Goal: Information Seeking & Learning: Learn about a topic

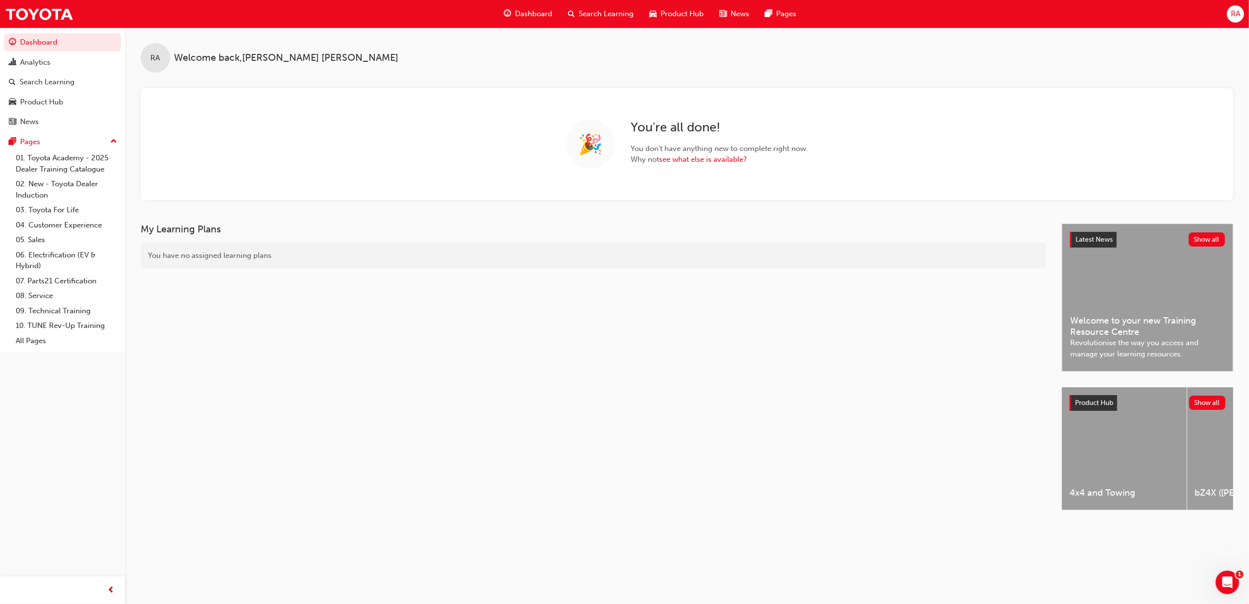
click at [1234, 12] on span "RA" at bounding box center [1235, 13] width 9 height 11
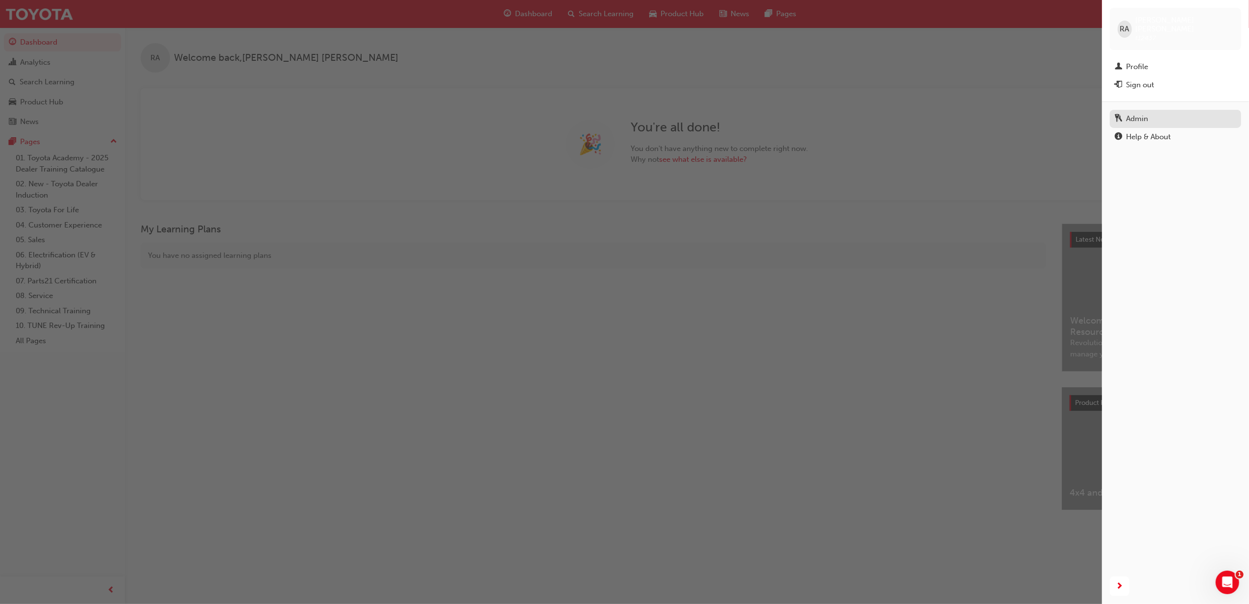
click at [1129, 113] on div "Admin" at bounding box center [1137, 118] width 22 height 11
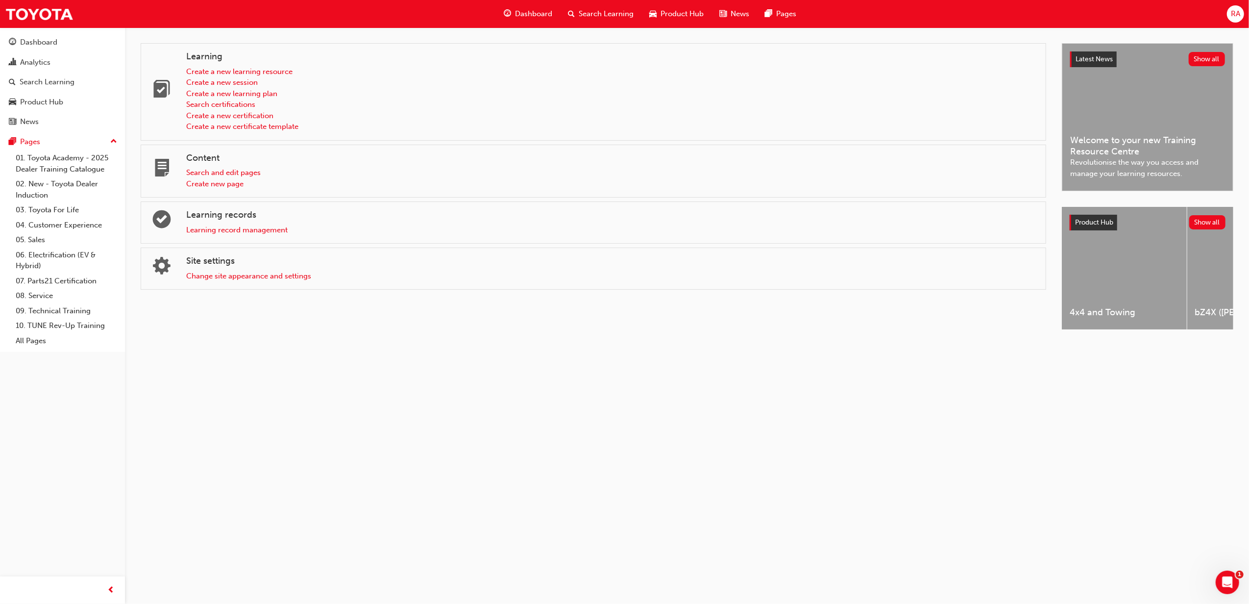
click at [253, 235] on div "Learning record management" at bounding box center [612, 229] width 852 height 11
click at [250, 228] on link "Learning record management" at bounding box center [236, 229] width 101 height 9
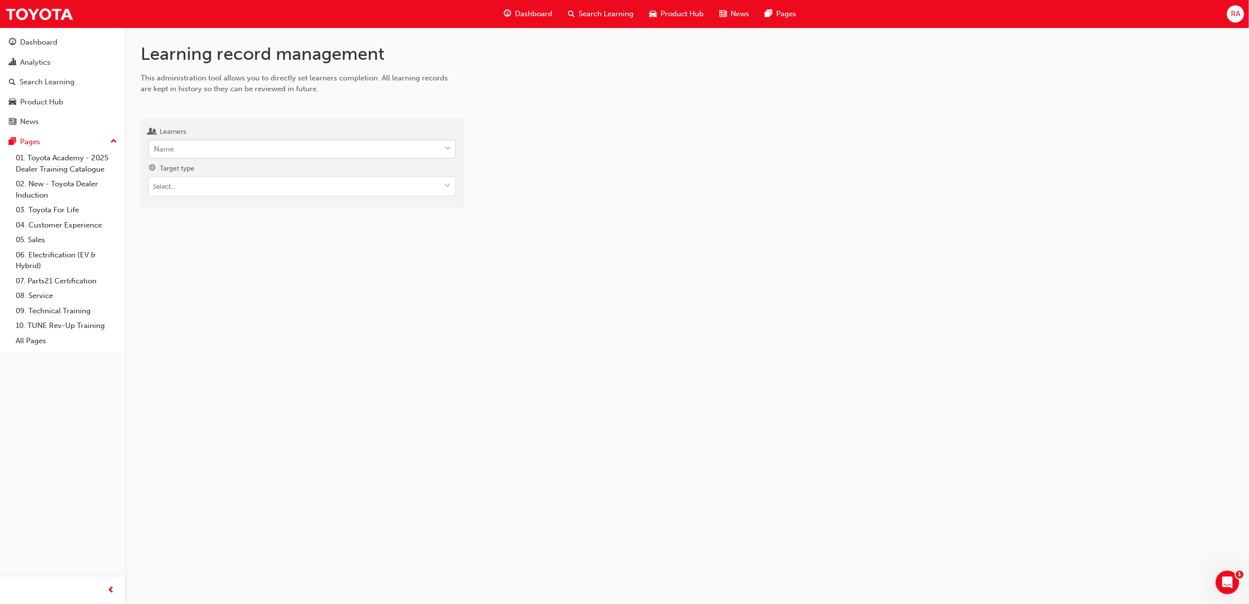
click at [447, 147] on span "down-icon" at bounding box center [447, 149] width 7 height 13
click at [155, 147] on input "Learners Name" at bounding box center [154, 149] width 1 height 8
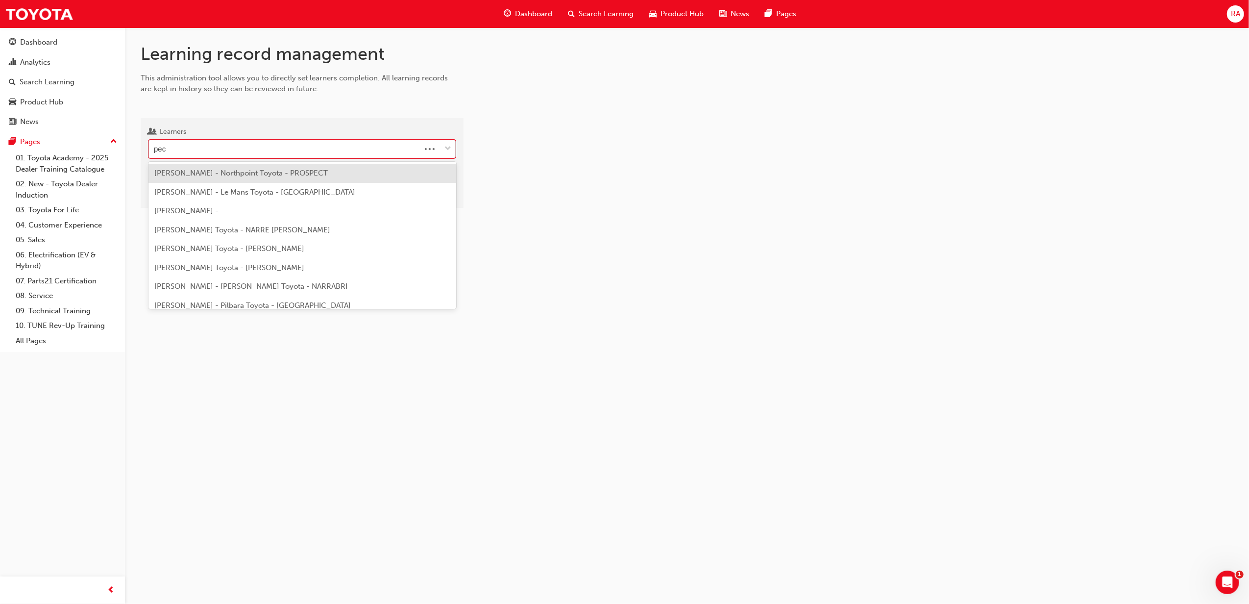
type input "peck"
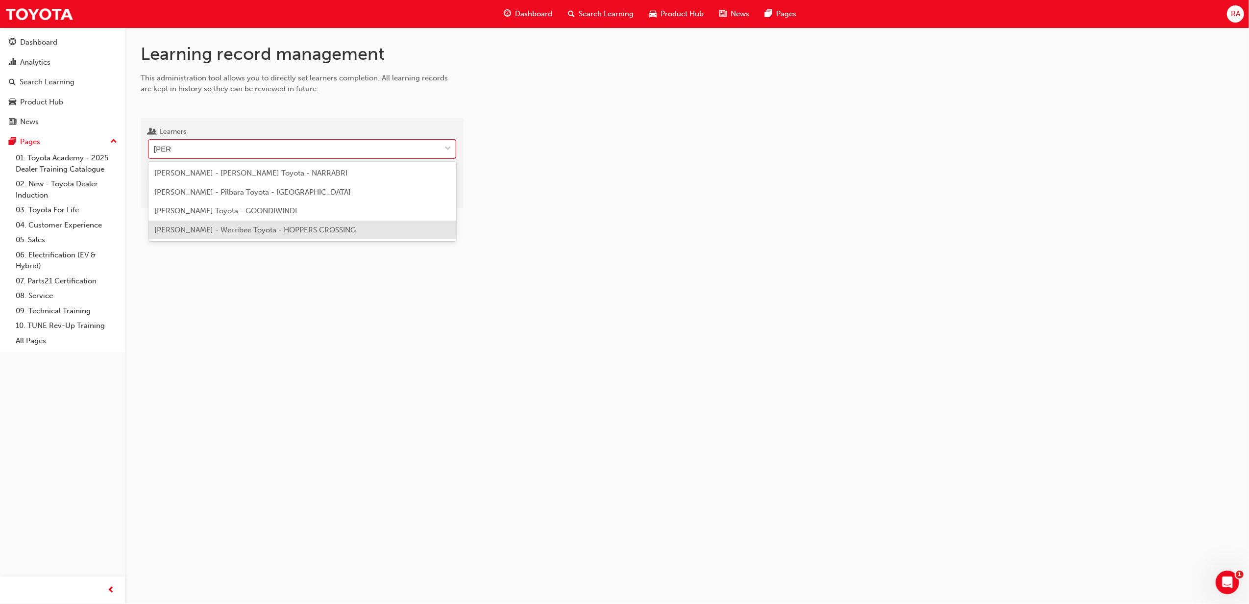
click at [230, 236] on div "Jennifer PeckGn - Werribee Toyota - HOPPERS CROSSING" at bounding box center [302, 229] width 308 height 19
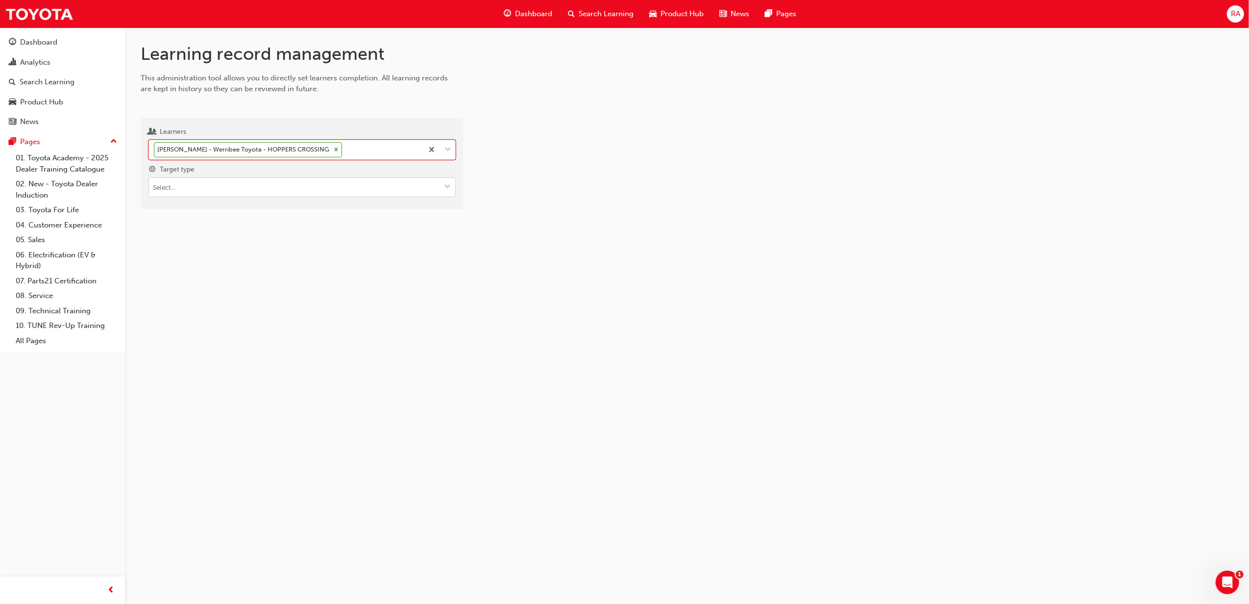
click at [444, 187] on span "down-icon" at bounding box center [447, 187] width 7 height 8
click at [241, 227] on li "Learning resource - instructor led" at bounding box center [301, 225] width 307 height 19
click at [448, 242] on span "down-icon" at bounding box center [447, 243] width 7 height 8
type input "tfl"
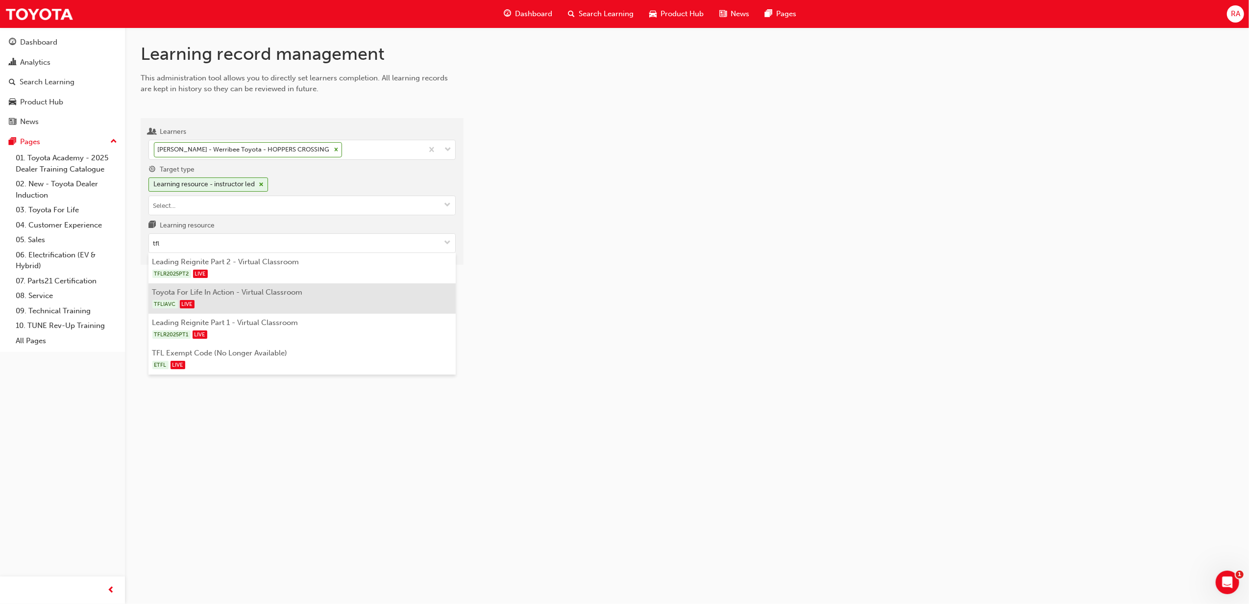
click at [205, 299] on div "TFLIAVC LIVE" at bounding box center [302, 304] width 300 height 12
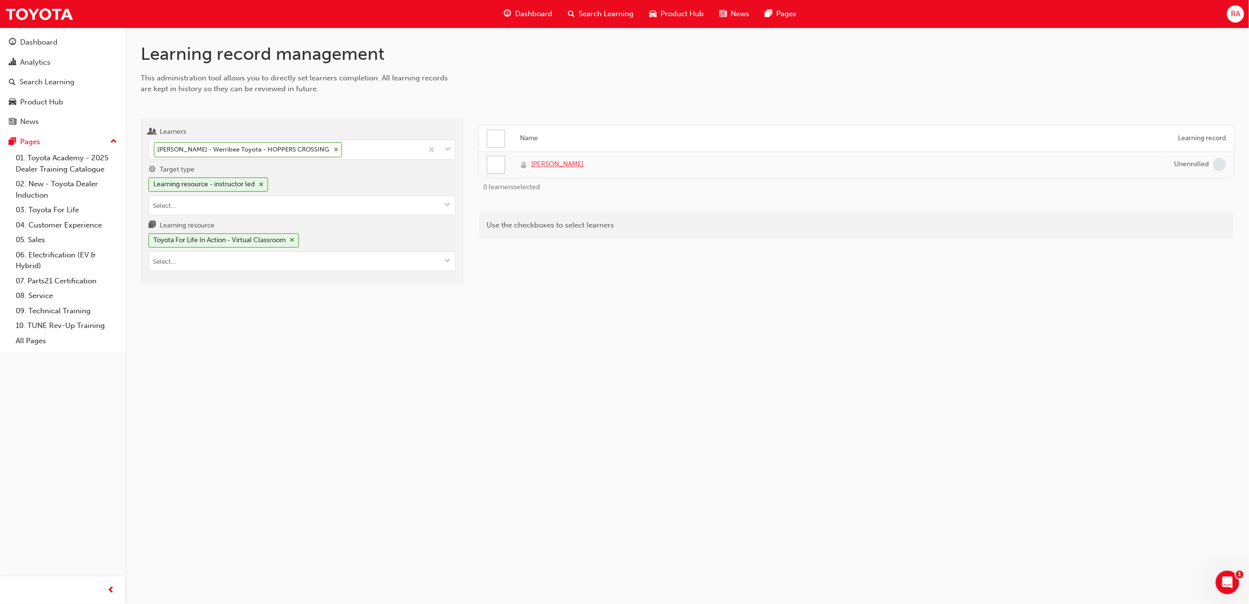
click at [553, 163] on span "Jennifer PeckGn" at bounding box center [557, 164] width 52 height 11
click at [534, 12] on span "Dashboard" at bounding box center [533, 13] width 37 height 11
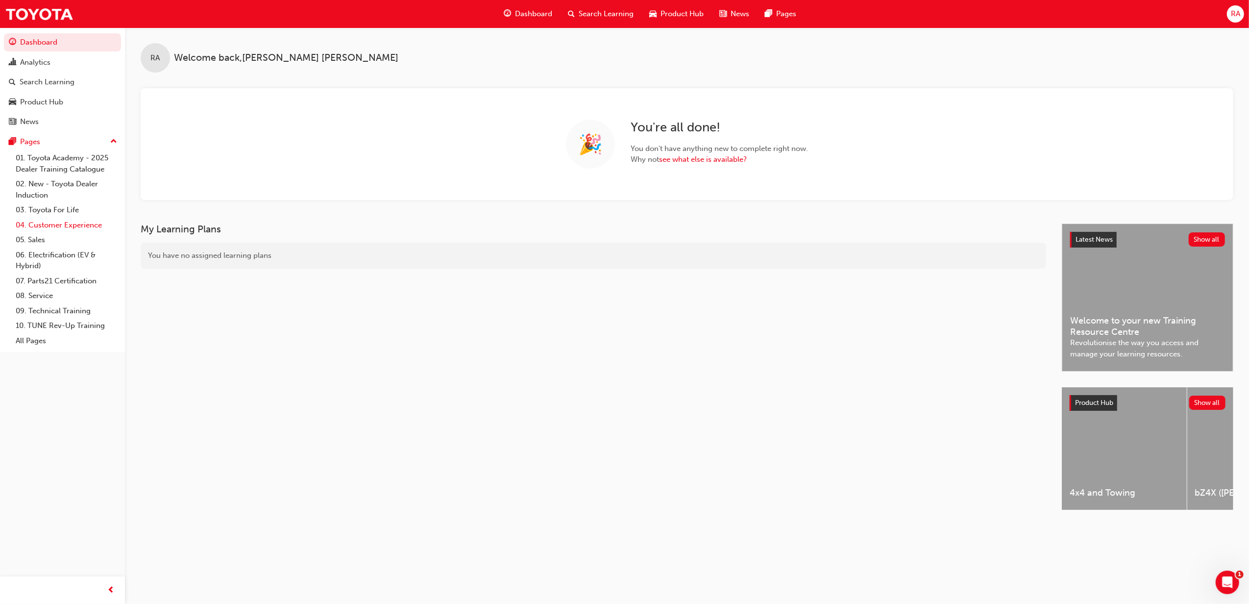
click at [87, 223] on link "04. Customer Experience" at bounding box center [66, 225] width 109 height 15
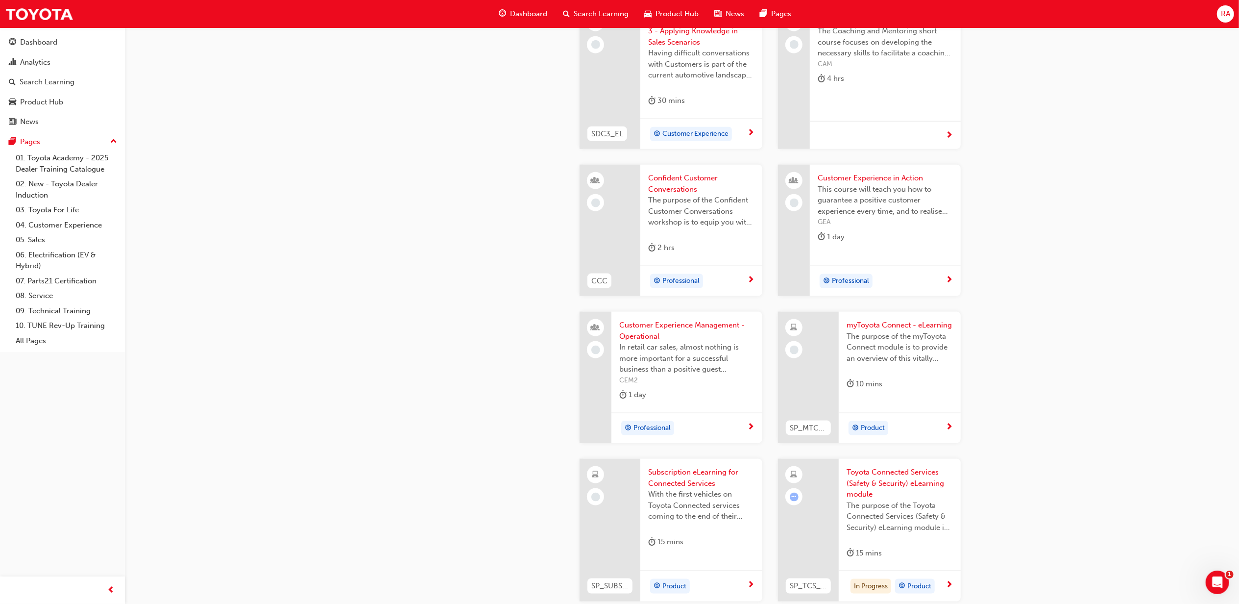
scroll to position [1176, 0]
click at [862, 177] on span "Customer Experience in Action" at bounding box center [885, 176] width 135 height 11
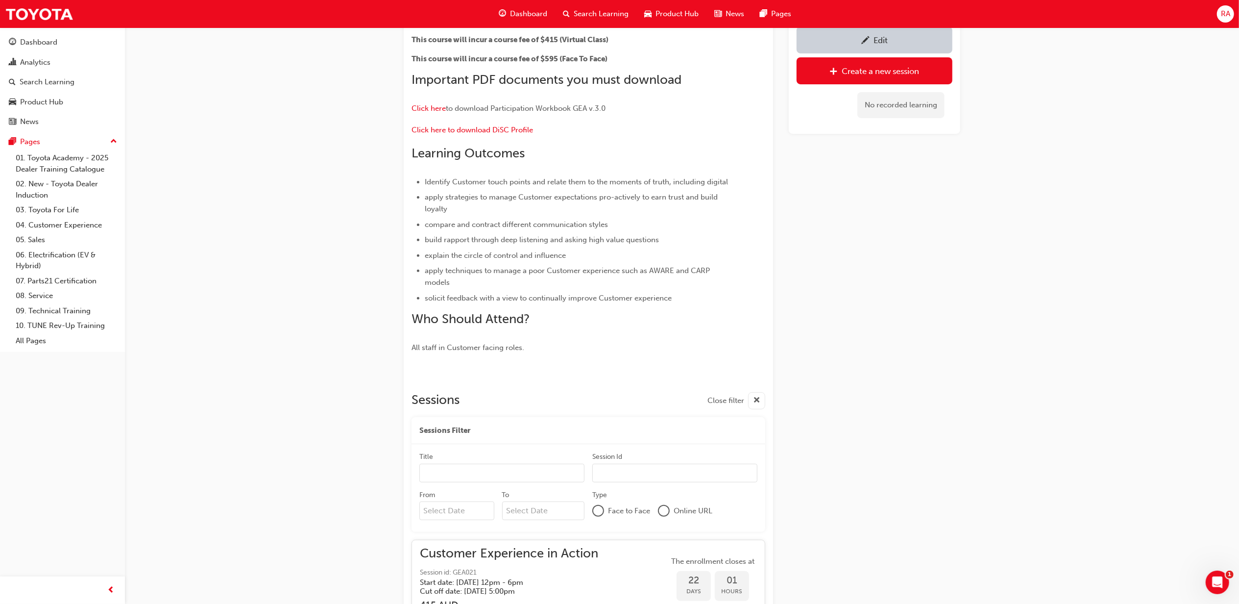
scroll to position [196, 0]
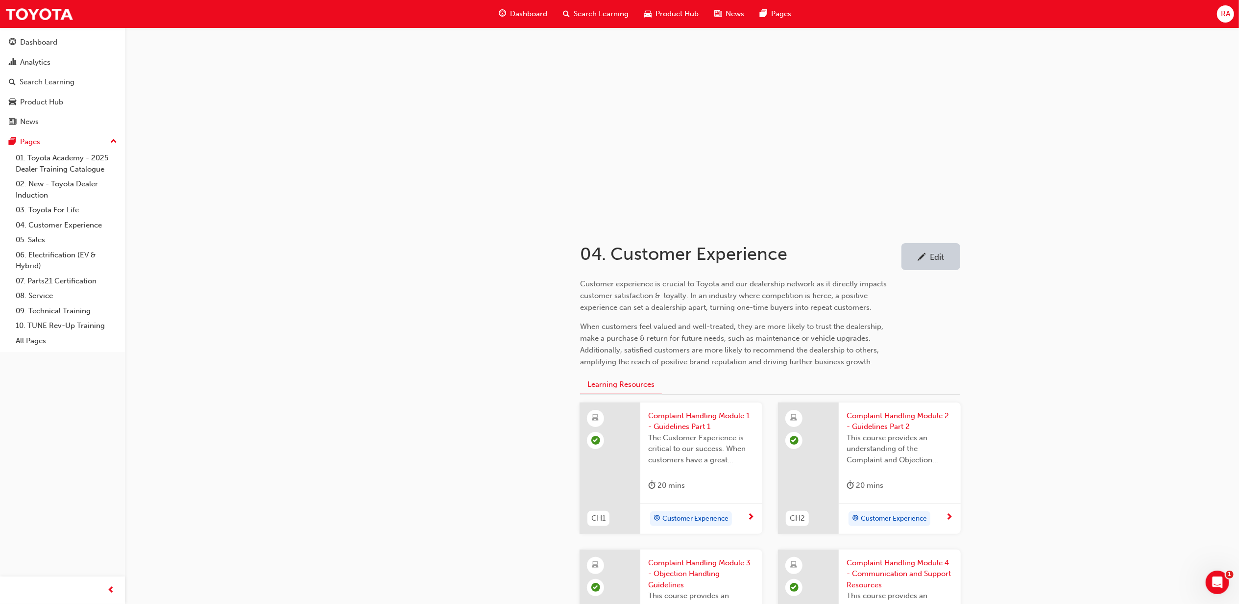
click at [596, 10] on span "Search Learning" at bounding box center [601, 13] width 55 height 11
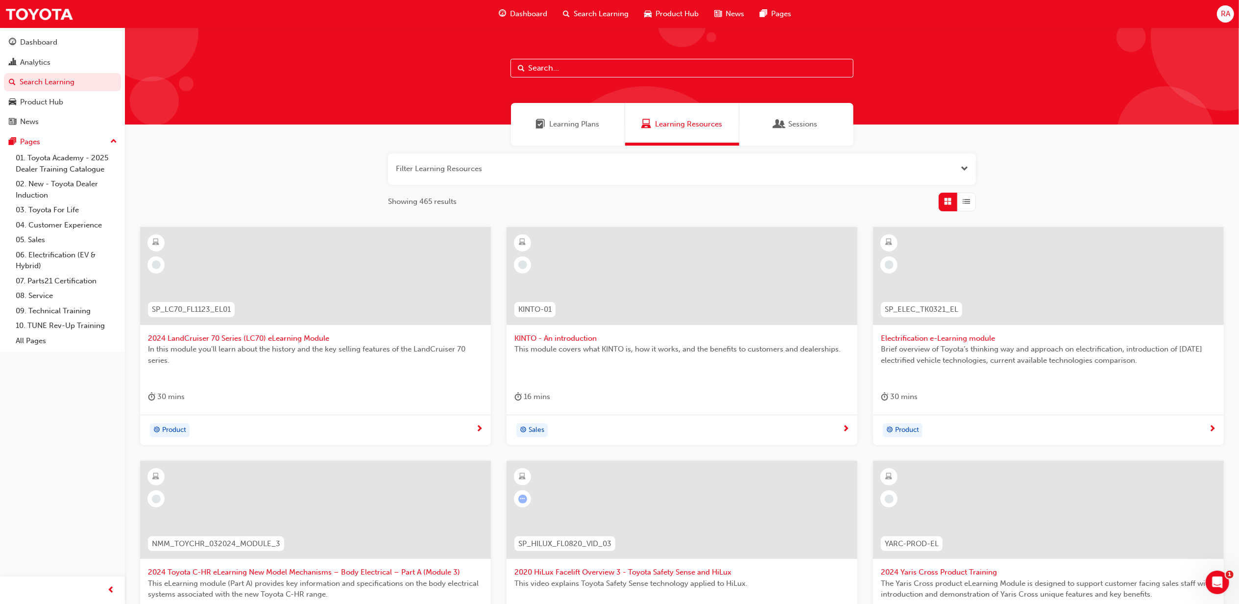
click at [1221, 10] on span "RA" at bounding box center [1225, 13] width 9 height 11
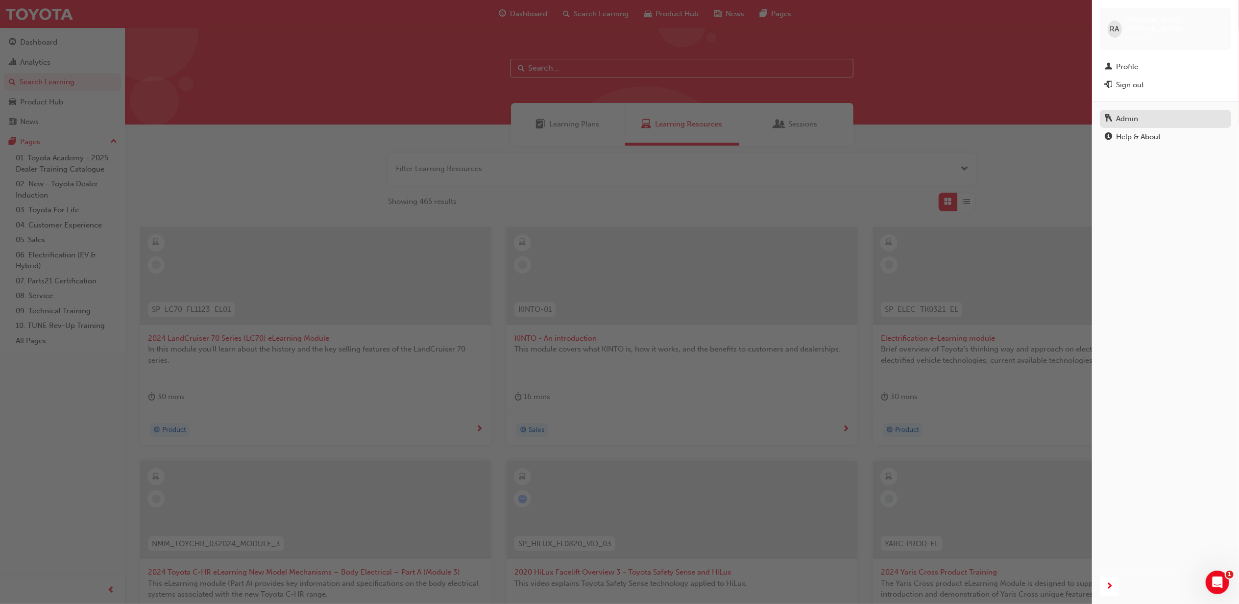
click at [1127, 113] on div "Admin" at bounding box center [1127, 118] width 22 height 11
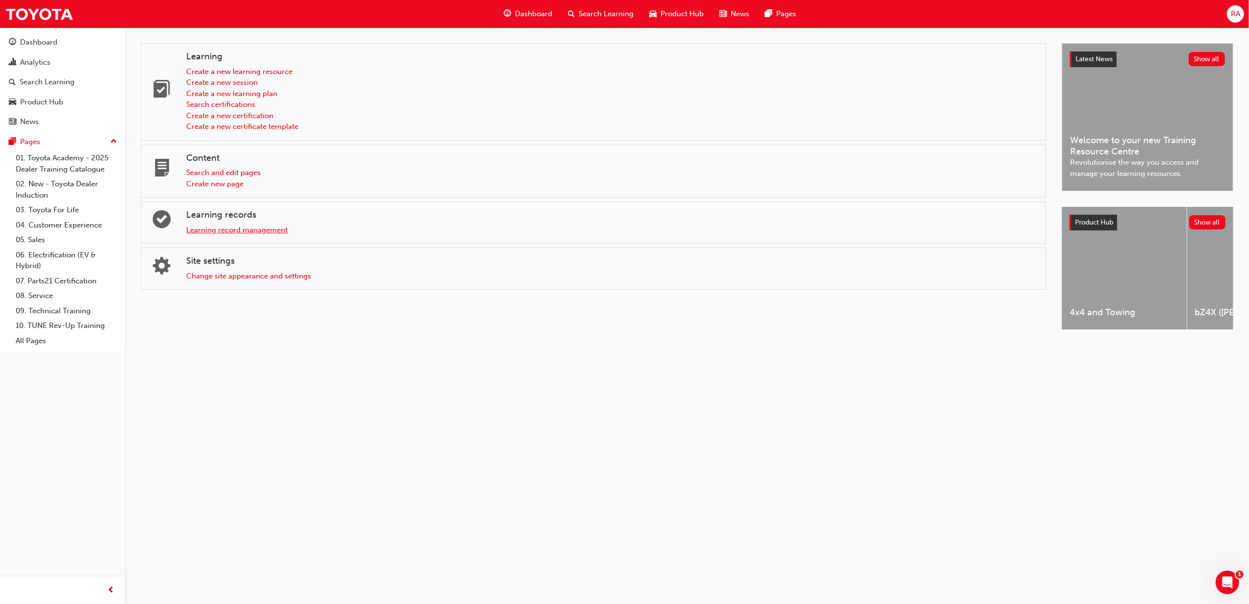
click at [196, 232] on link "Learning record management" at bounding box center [236, 229] width 101 height 9
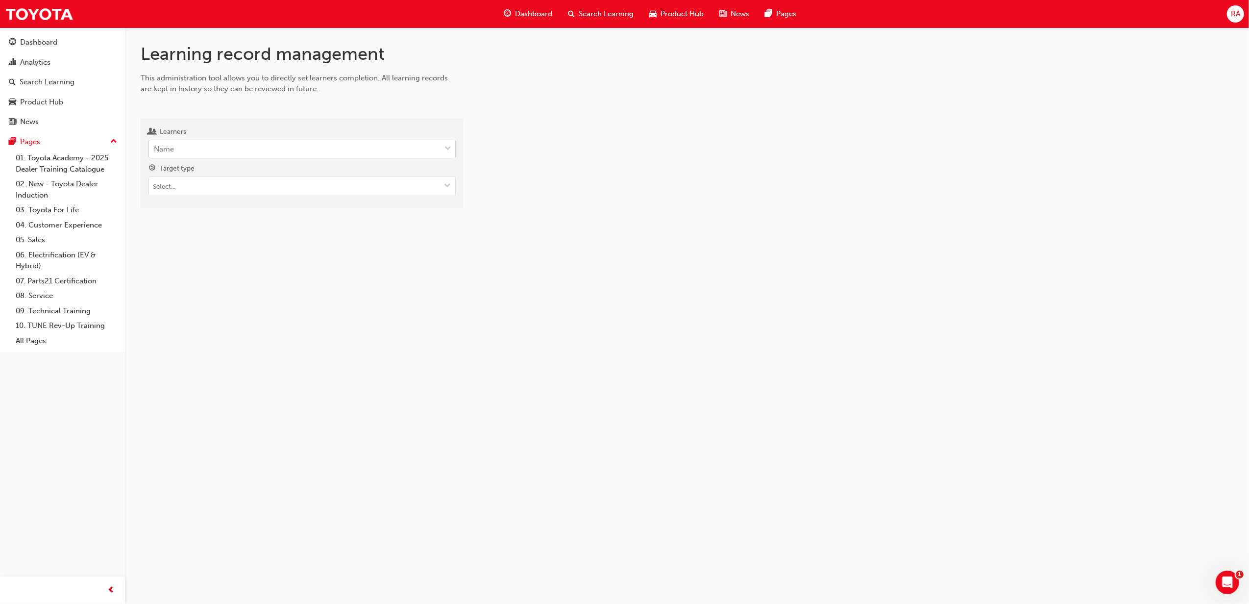
click at [451, 147] on span "down-icon" at bounding box center [447, 149] width 7 height 13
click at [155, 147] on input "Learners Name" at bounding box center [154, 149] width 1 height 8
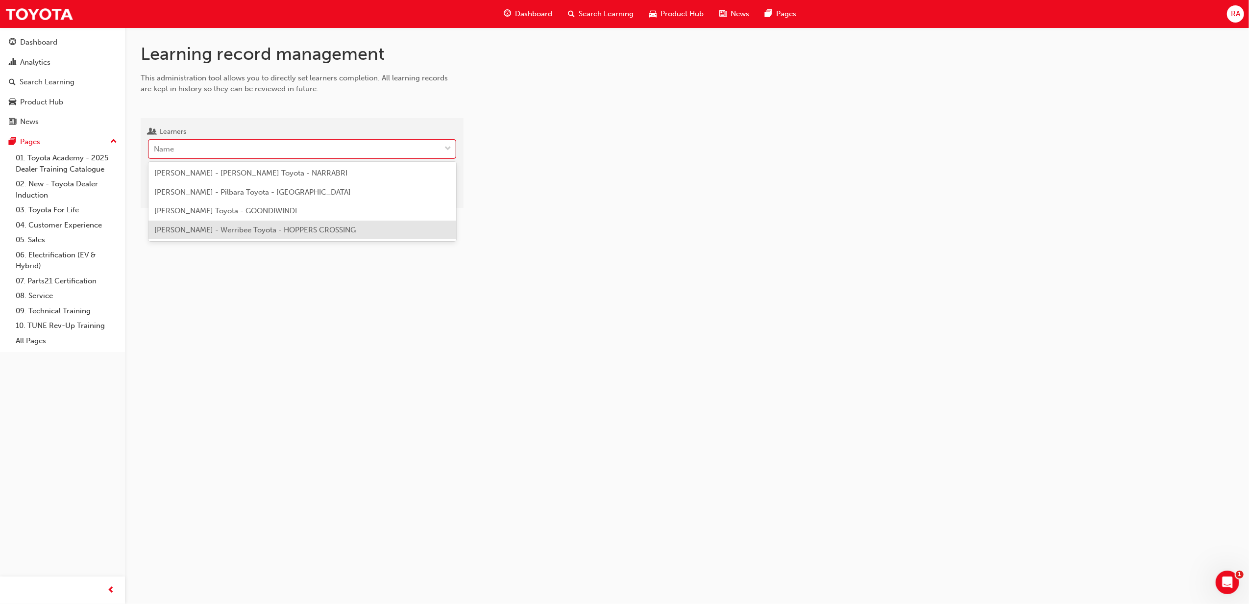
click at [234, 226] on span "Jennifer PeckGn - Werribee Toyota - HOPPERS CROSSING" at bounding box center [254, 229] width 201 height 9
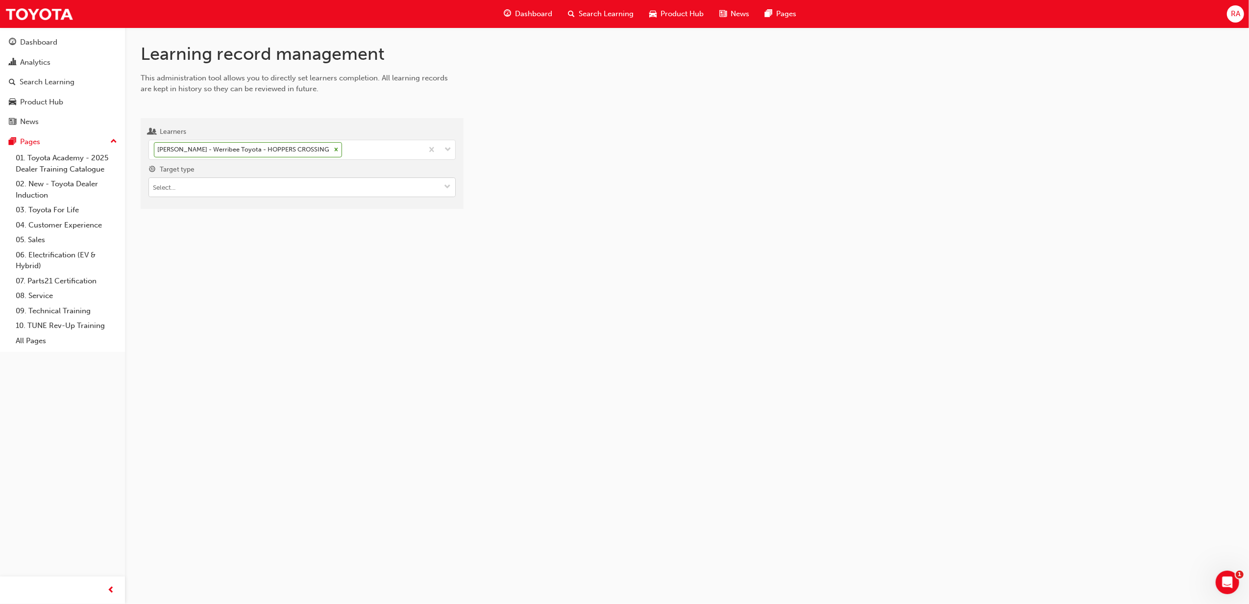
click at [450, 187] on span "down-icon" at bounding box center [447, 187] width 7 height 8
click at [236, 225] on li "Learning resource - instructor led" at bounding box center [301, 225] width 307 height 19
click at [271, 243] on input "Learning resource" at bounding box center [302, 243] width 306 height 19
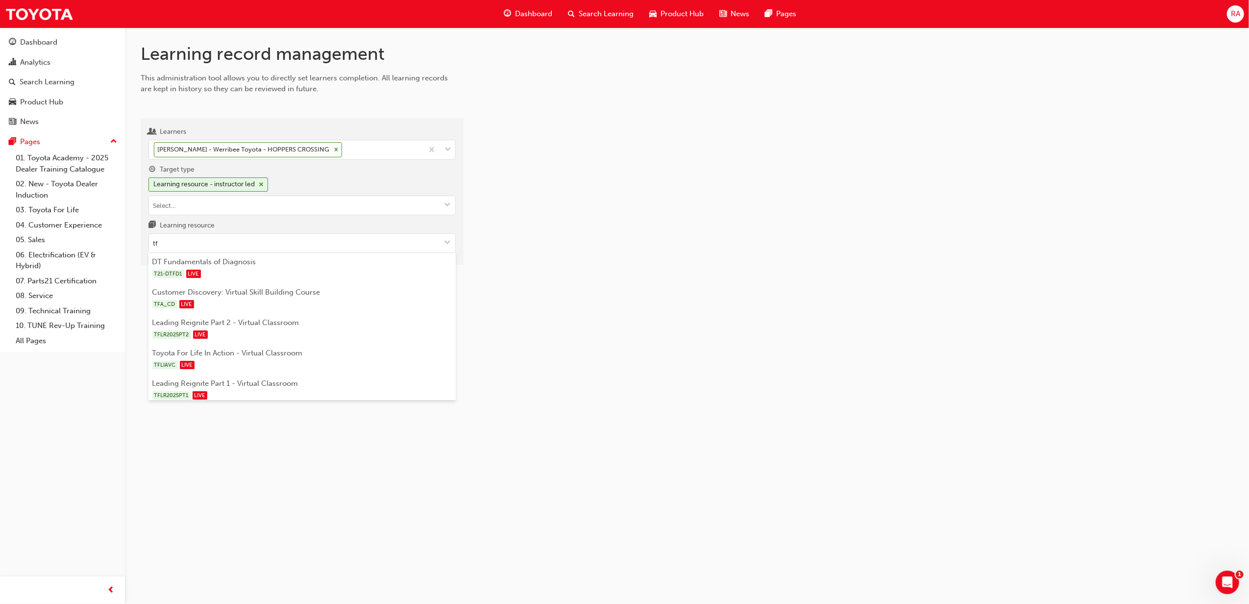
type input "tfl"
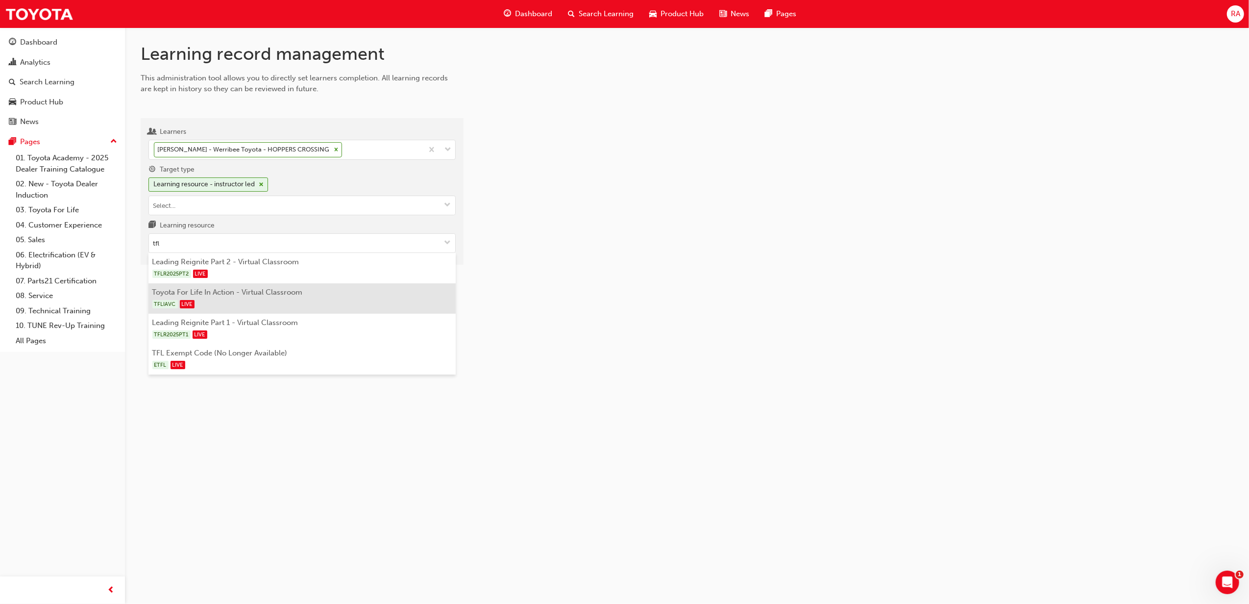
click at [208, 293] on li "Toyota For Life In Action - Virtual Classroom TFLIAVC LIVE" at bounding box center [301, 298] width 307 height 30
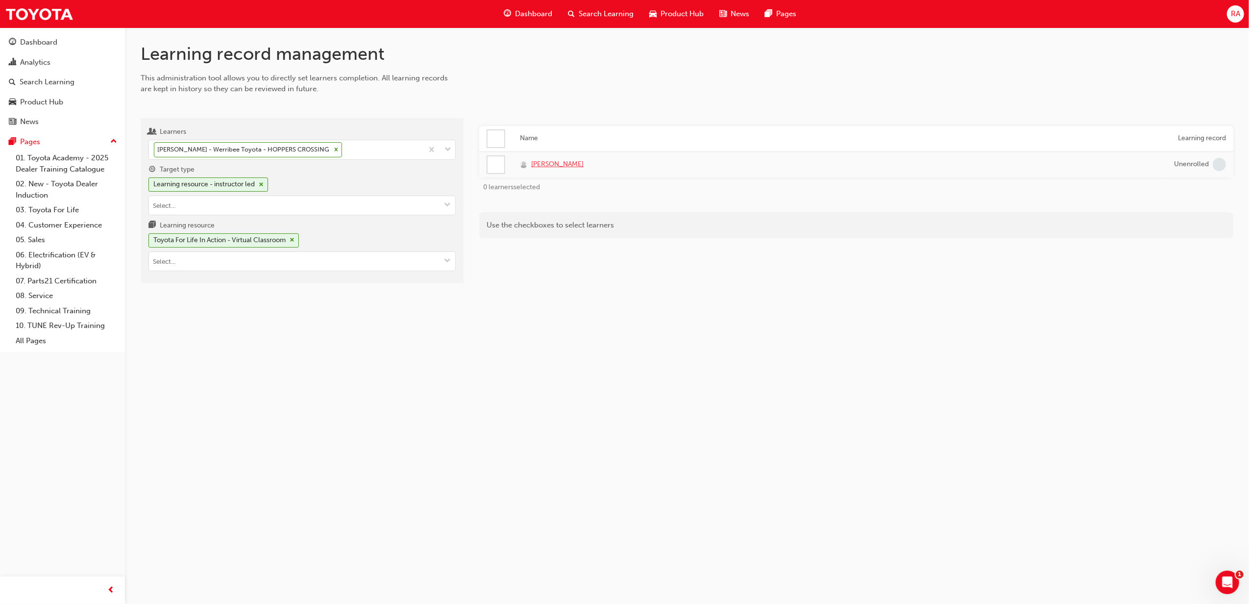
click at [567, 167] on span "Jennifer PeckGn" at bounding box center [557, 164] width 52 height 11
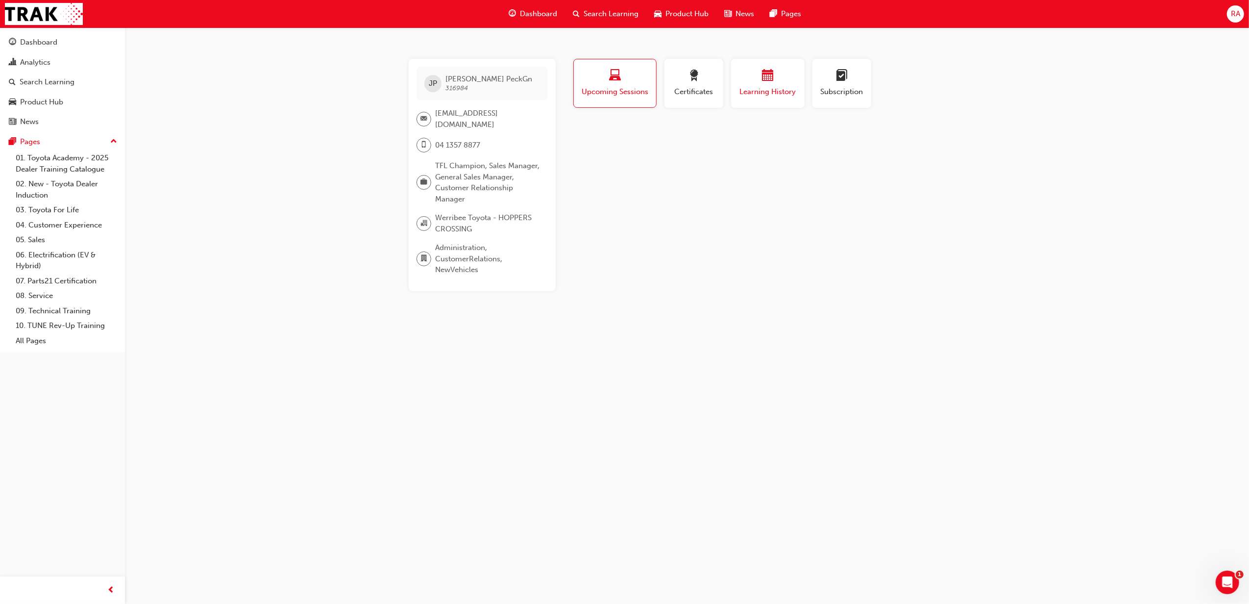
click at [788, 81] on div "button" at bounding box center [767, 77] width 59 height 15
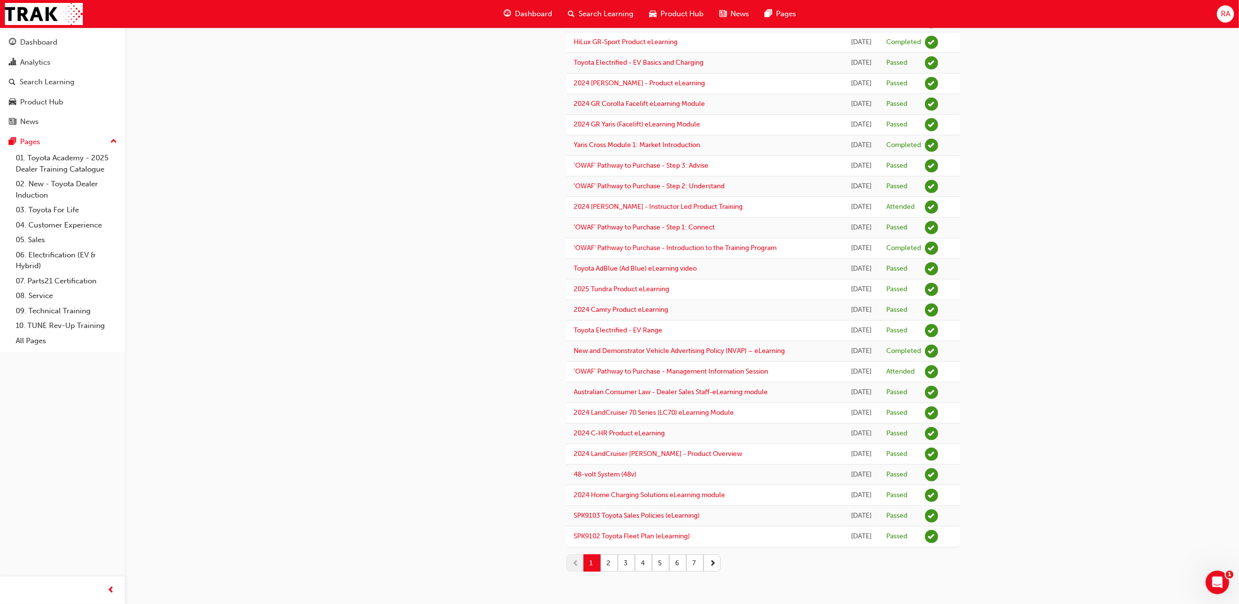
scroll to position [1002, 0]
click at [608, 561] on button "2" at bounding box center [609, 562] width 17 height 17
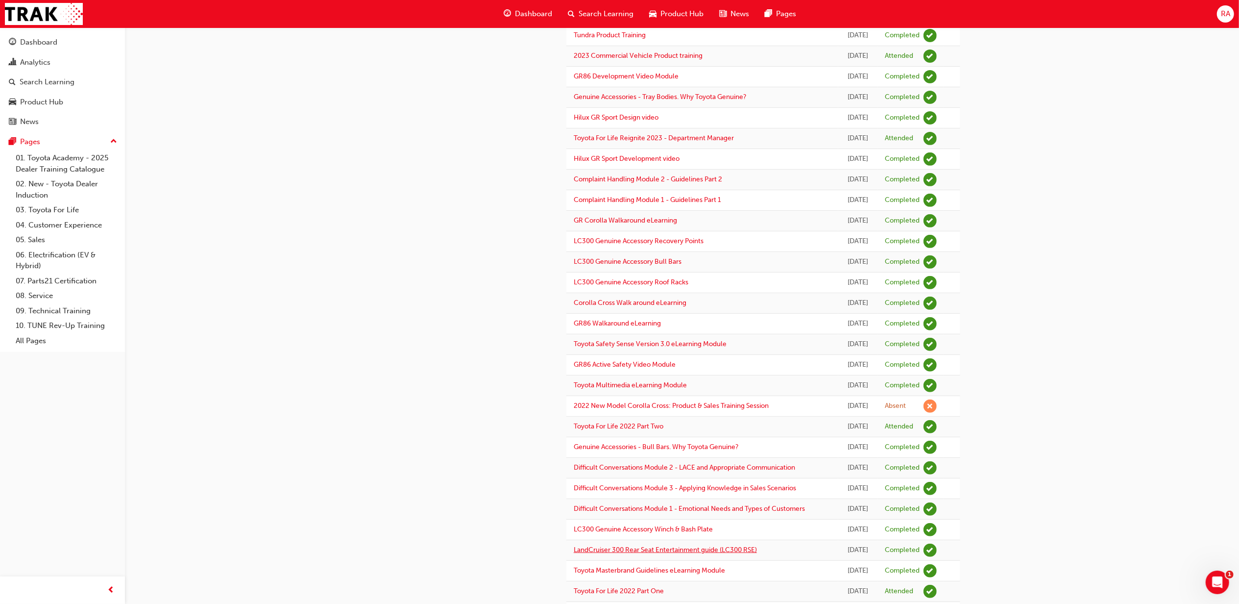
scroll to position [326, 0]
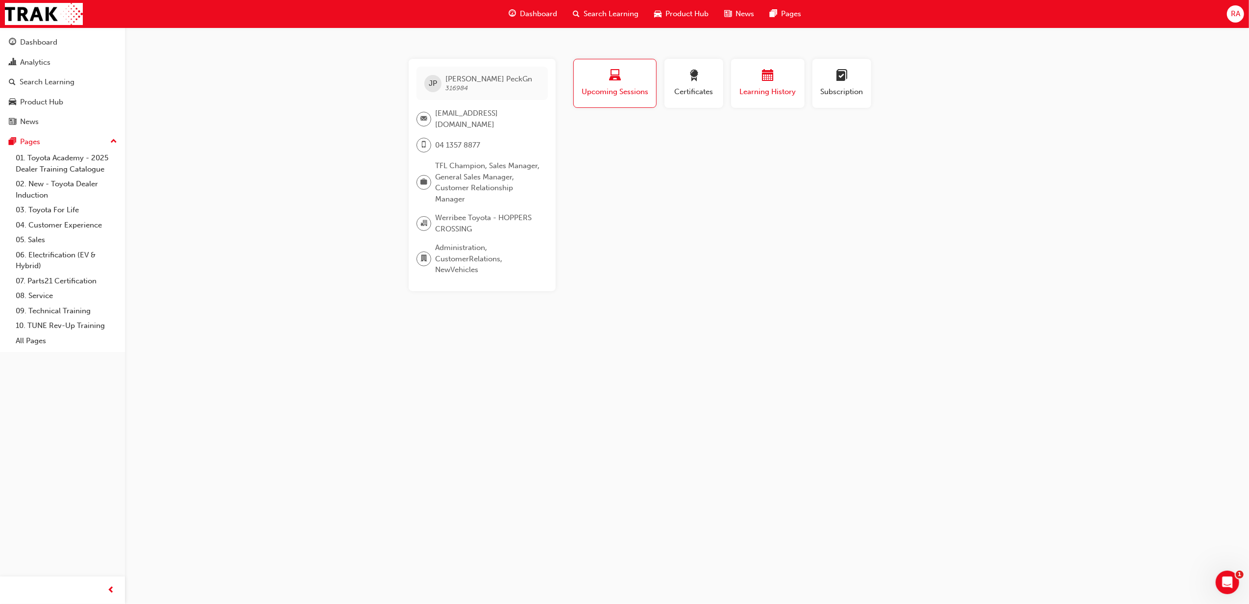
click at [775, 77] on div "button" at bounding box center [767, 77] width 59 height 15
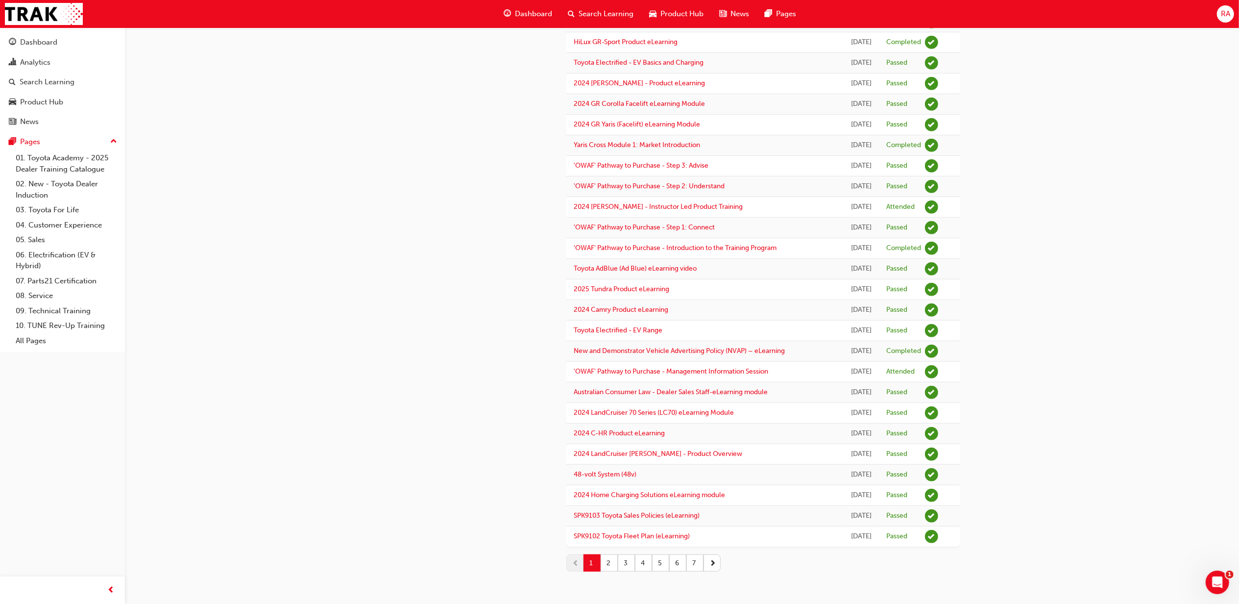
scroll to position [1002, 0]
click at [609, 561] on button "2" at bounding box center [609, 562] width 17 height 17
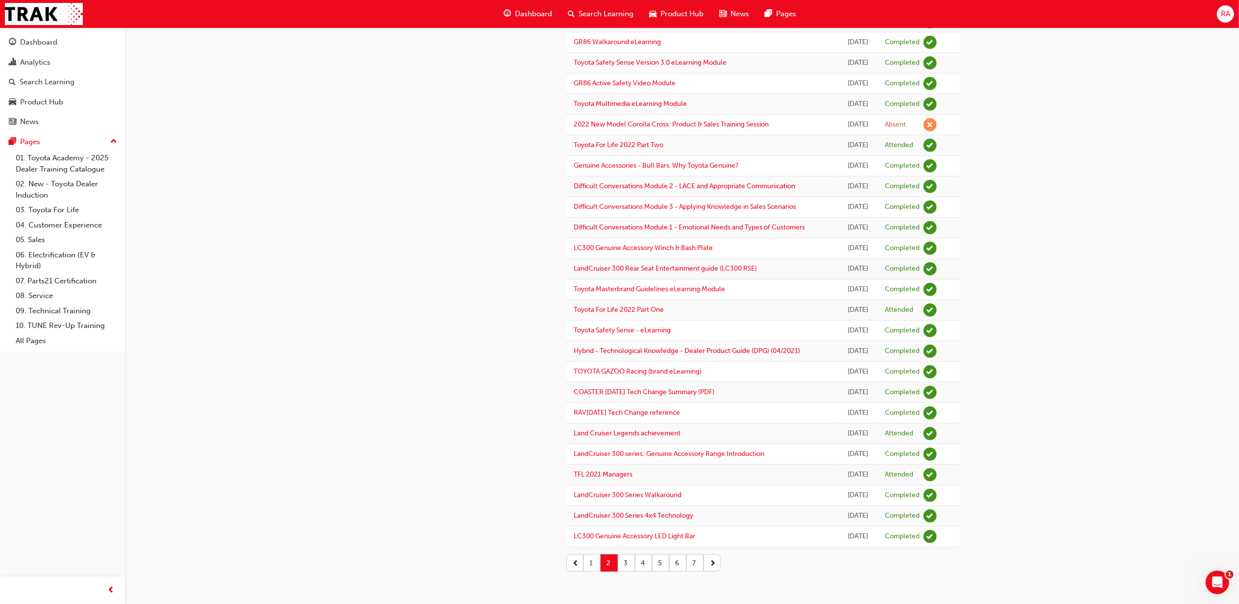
scroll to position [675, 0]
click at [618, 563] on button "3" at bounding box center [626, 562] width 17 height 17
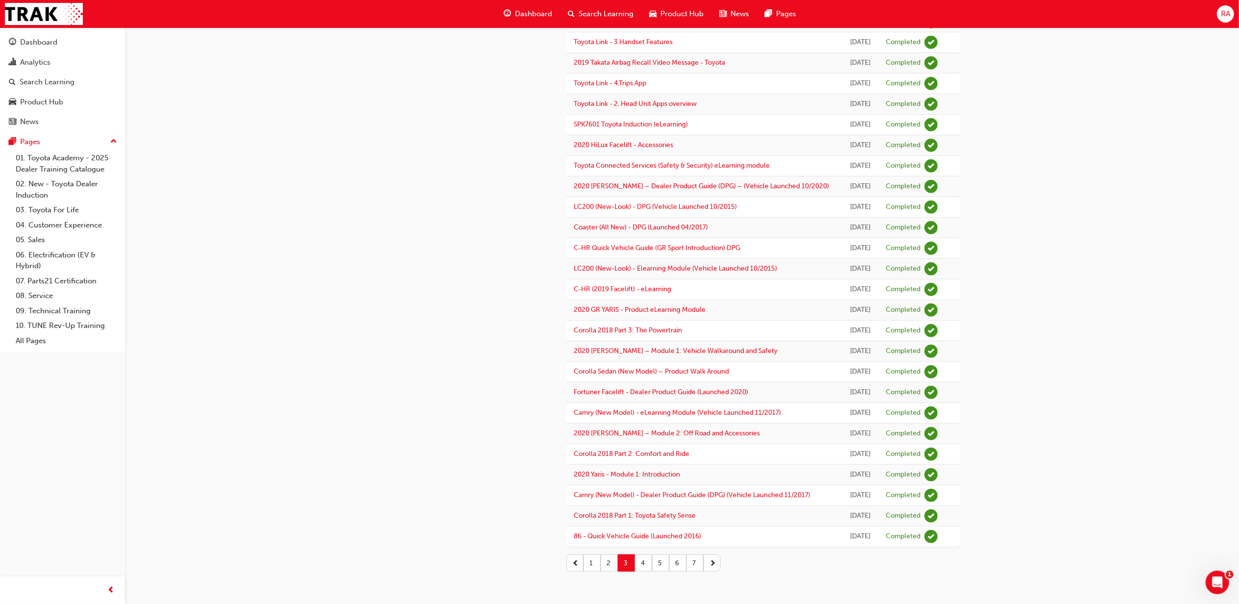
scroll to position [843, 0]
click at [641, 559] on button "4" at bounding box center [643, 562] width 17 height 17
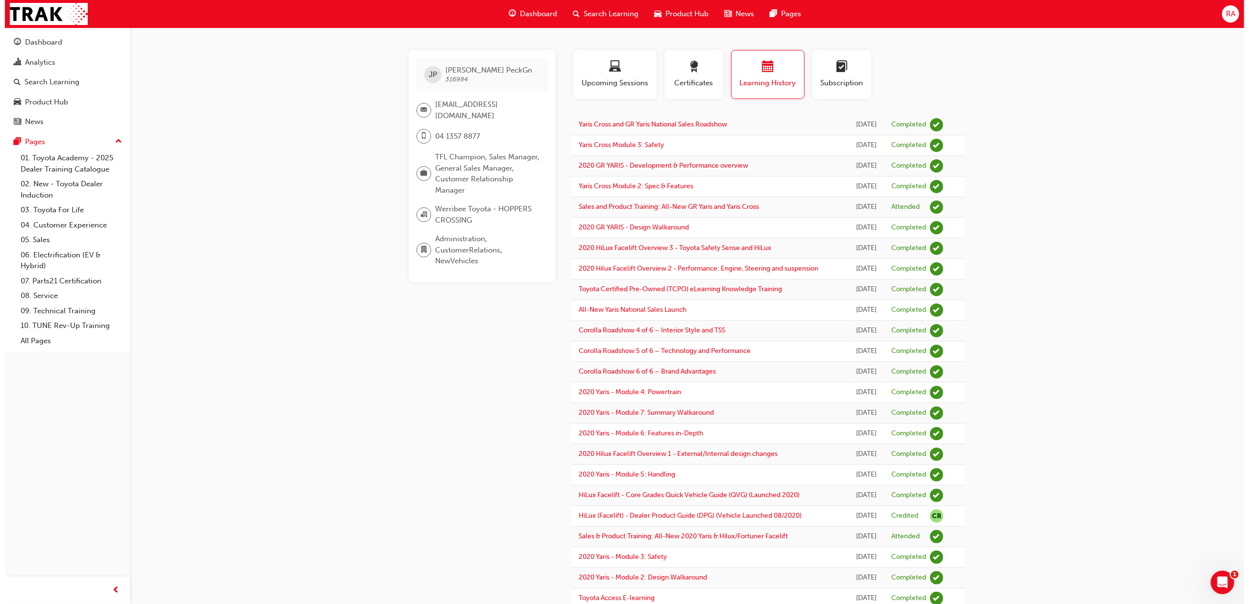
scroll to position [0, 0]
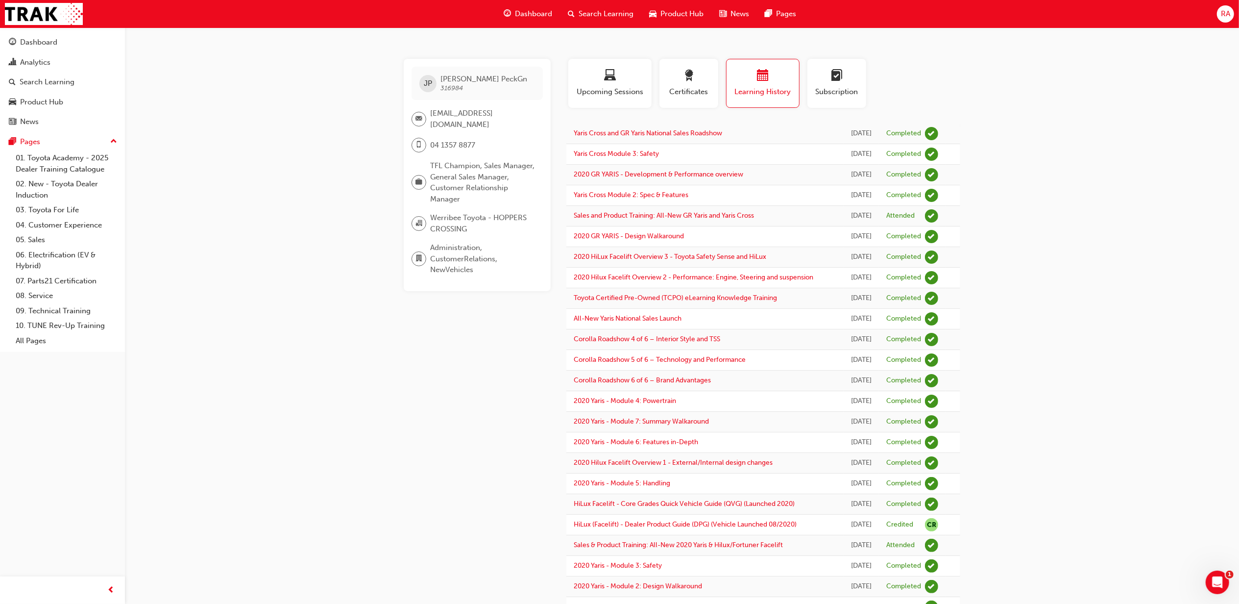
click at [594, 14] on span "Search Learning" at bounding box center [606, 13] width 55 height 11
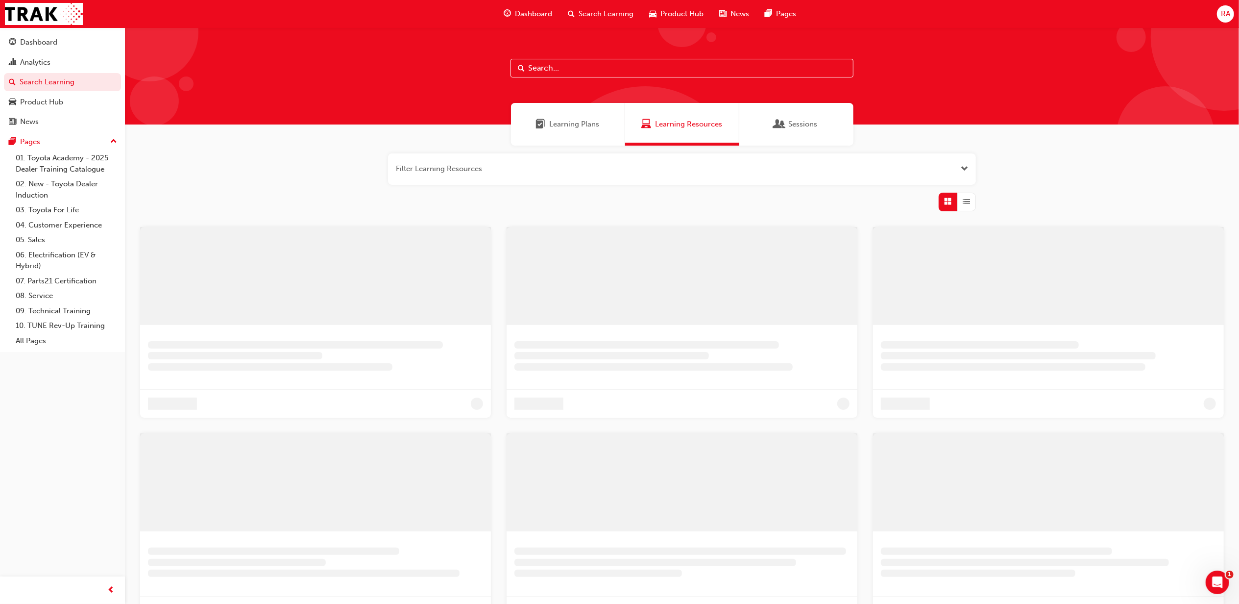
click at [539, 65] on input "text" at bounding box center [682, 68] width 343 height 19
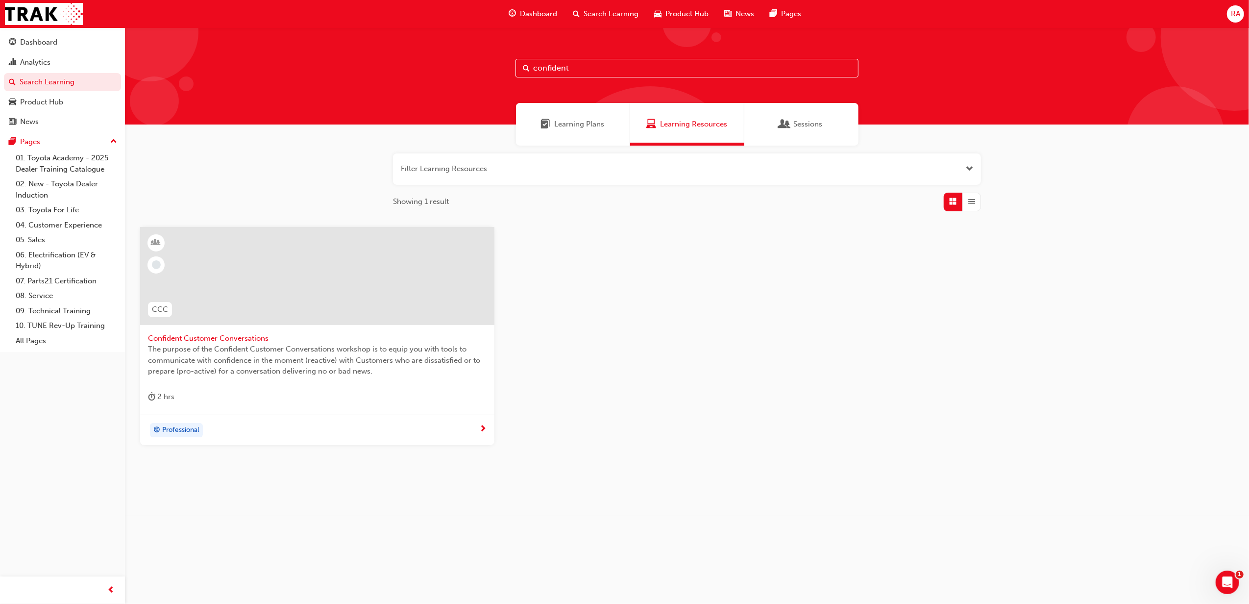
type input "confident"
click at [242, 338] on span "Confident Customer Conversations" at bounding box center [317, 338] width 339 height 11
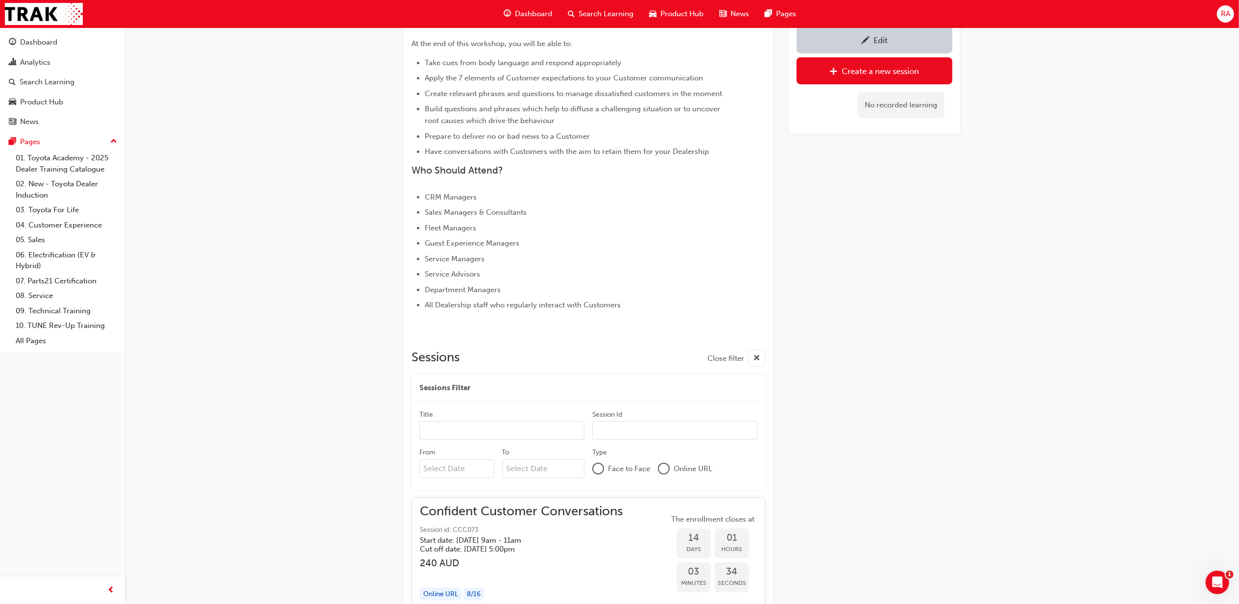
scroll to position [326, 0]
